Goal: Task Accomplishment & Management: Complete application form

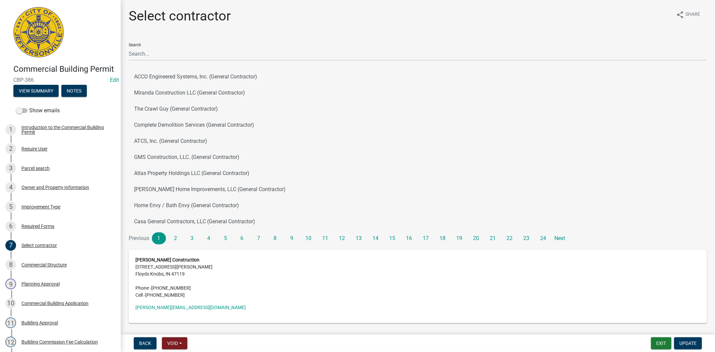
scroll to position [121, 0]
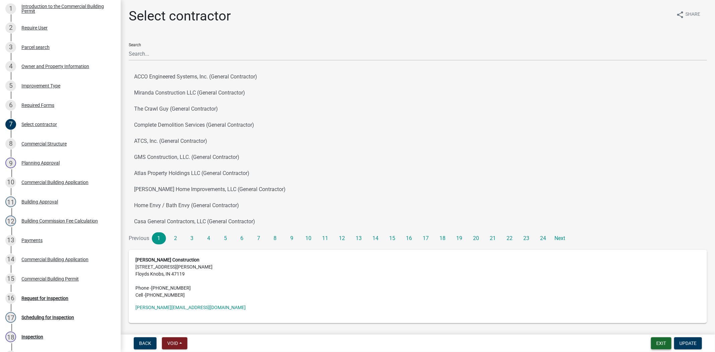
click at [662, 346] on button "Exit" at bounding box center [661, 343] width 20 height 12
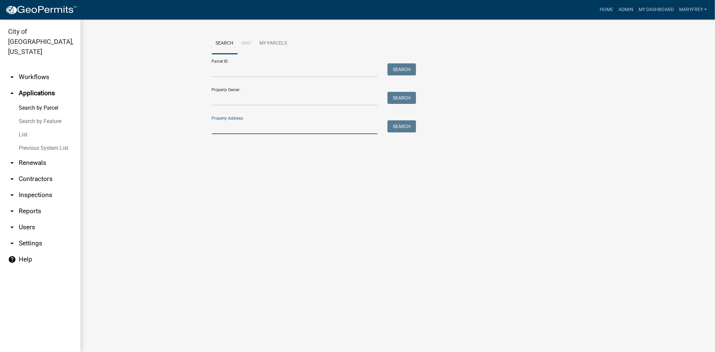
click at [241, 129] on input "Property Address:" at bounding box center [295, 127] width 166 height 14
type input "322 [PERSON_NAME]"
click at [397, 128] on button "Search" at bounding box center [401, 126] width 28 height 12
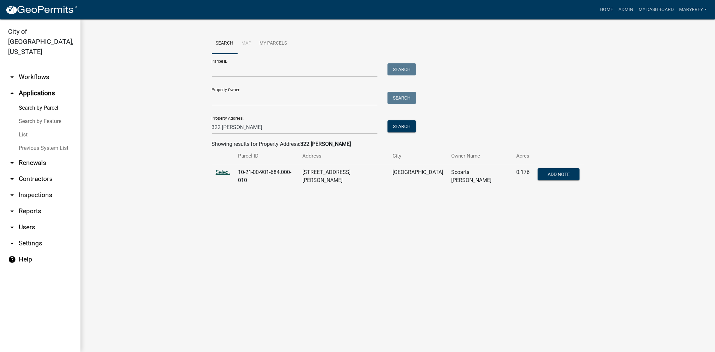
click at [224, 173] on span "Select" at bounding box center [223, 172] width 14 height 6
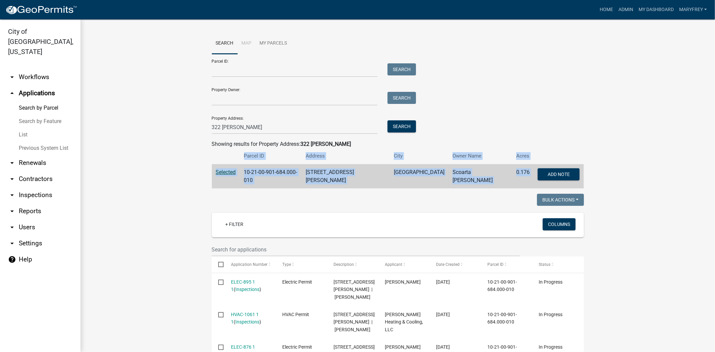
drag, startPoint x: 708, startPoint y: 187, endPoint x: 714, endPoint y: 237, distance: 50.6
click at [714, 237] on main "Search Map My Parcels Parcel ID: Search Property Owner: Search Property Address…" at bounding box center [397, 185] width 634 height 332
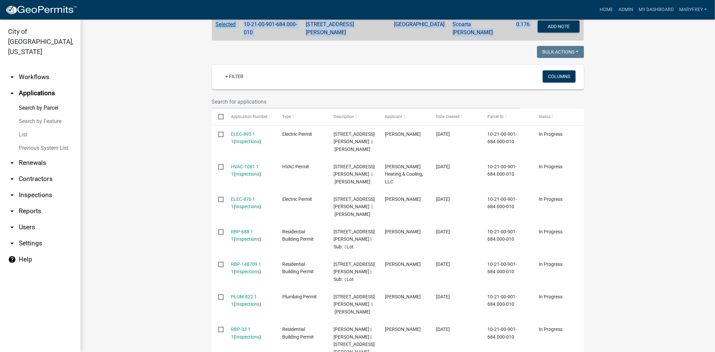
scroll to position [170, 0]
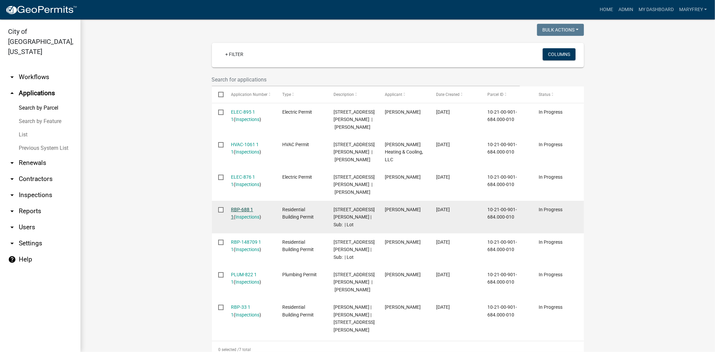
click at [247, 207] on link "RBP-688 1 1" at bounding box center [242, 213] width 22 height 13
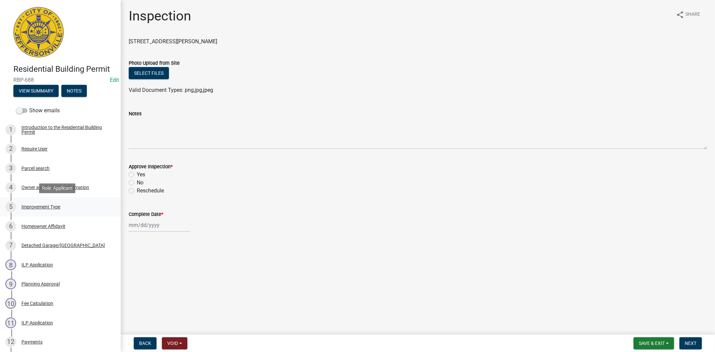
click at [42, 207] on div "Improvement Type" at bounding box center [40, 206] width 39 height 5
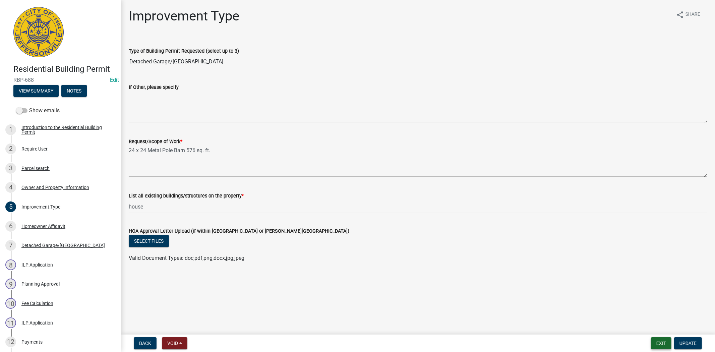
click at [663, 347] on button "Exit" at bounding box center [661, 343] width 20 height 12
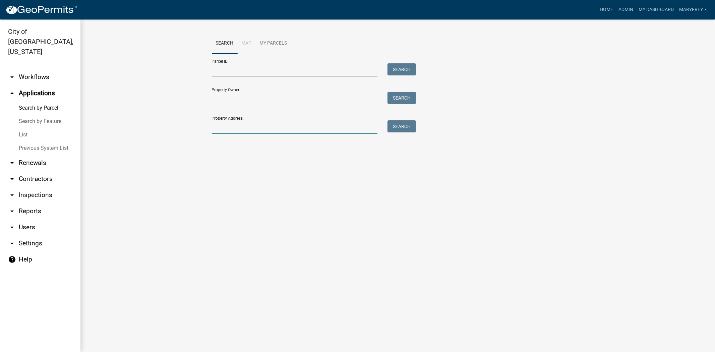
click at [249, 132] on input "Property Address:" at bounding box center [295, 127] width 166 height 14
type input "322 [PERSON_NAME]"
click at [404, 123] on button "Search" at bounding box center [401, 126] width 28 height 12
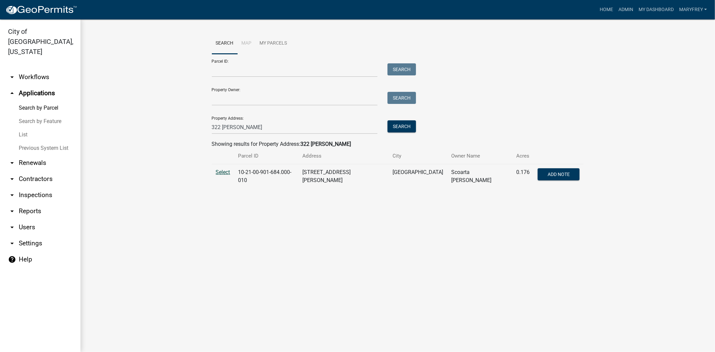
click at [217, 172] on span "Select" at bounding box center [223, 172] width 14 height 6
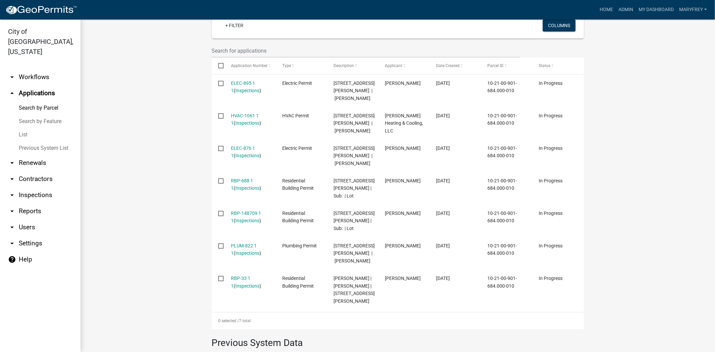
scroll to position [207, 0]
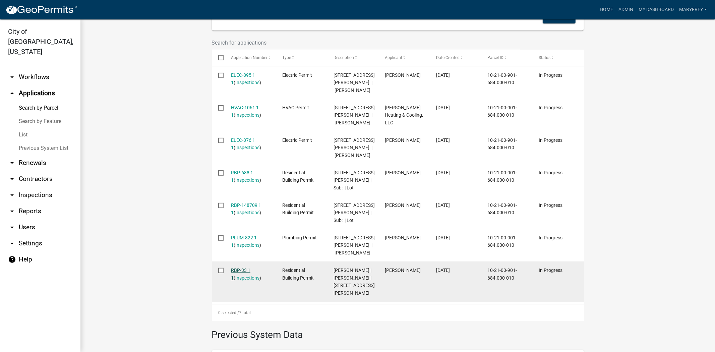
click at [241, 268] on link "RBP-33 1 1" at bounding box center [240, 273] width 19 height 13
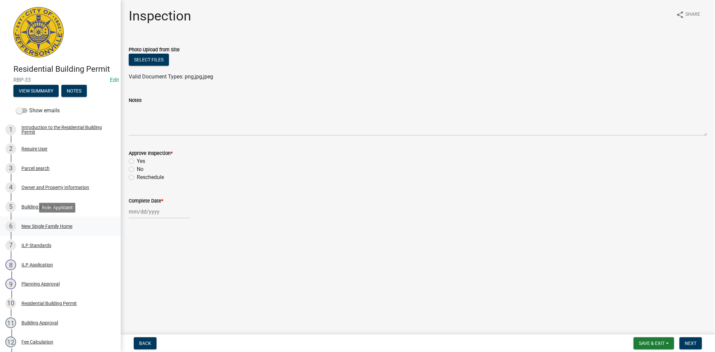
click at [46, 227] on div "New Single Family Home" at bounding box center [46, 226] width 51 height 5
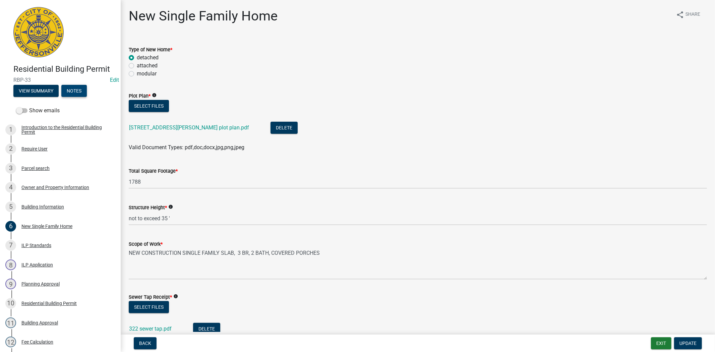
click at [75, 89] on button "Notes" at bounding box center [73, 91] width 25 height 12
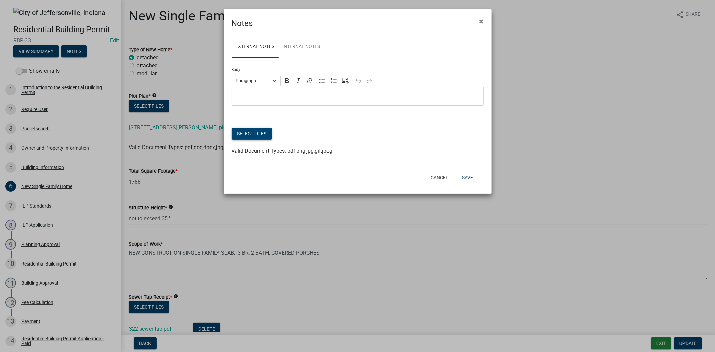
click at [253, 134] on button "Select files" at bounding box center [251, 134] width 40 height 12
click at [470, 178] on button "Save" at bounding box center [467, 178] width 22 height 12
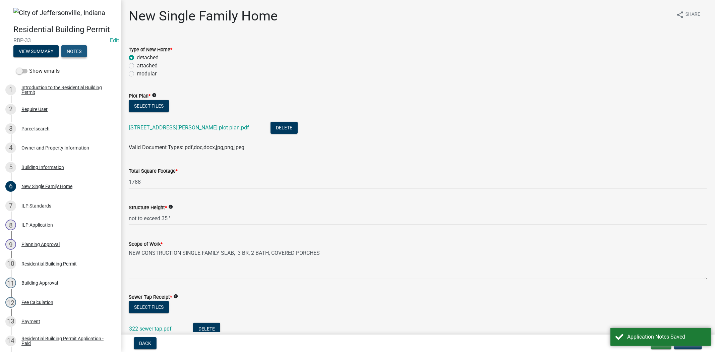
click at [76, 54] on button "Notes" at bounding box center [73, 51] width 25 height 12
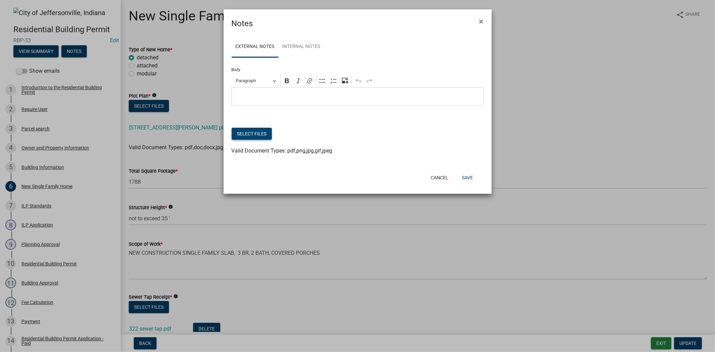
click at [256, 133] on button "Select files" at bounding box center [251, 134] width 40 height 12
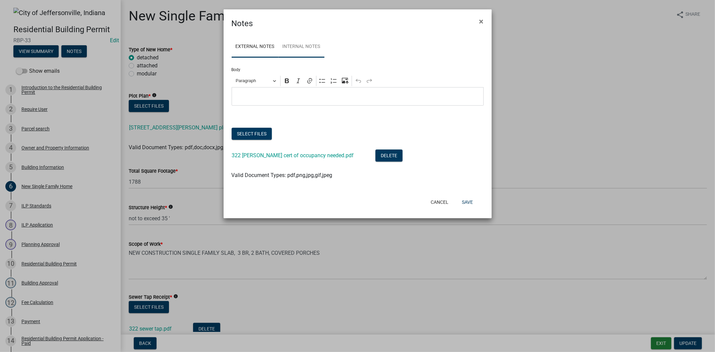
click at [311, 48] on link "Internal Notes" at bounding box center [301, 46] width 46 height 21
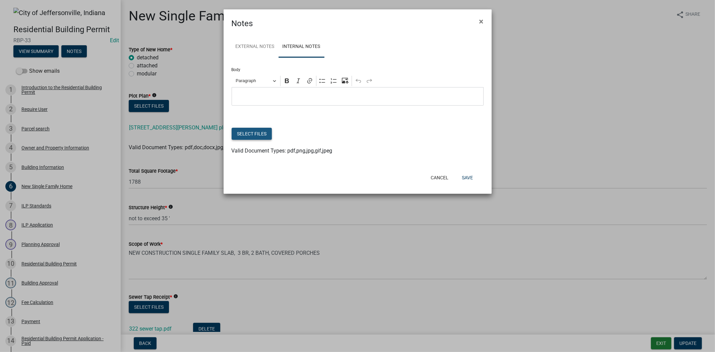
click at [253, 133] on button "Select files" at bounding box center [251, 134] width 40 height 12
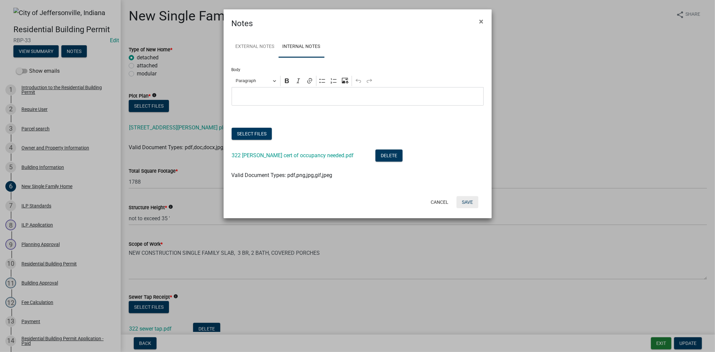
click at [470, 198] on button "Save" at bounding box center [467, 202] width 22 height 12
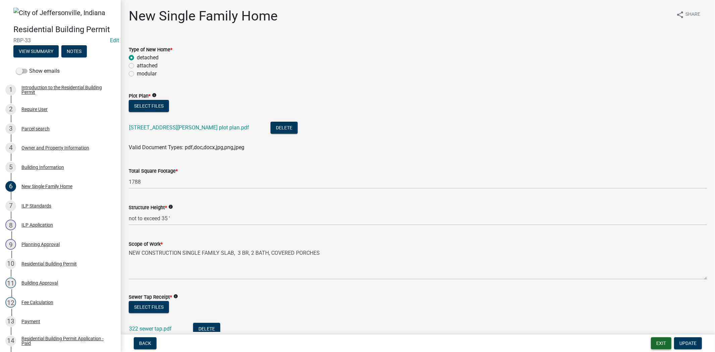
click at [654, 343] on button "Exit" at bounding box center [661, 343] width 20 height 12
